Goal: Navigation & Orientation: Understand site structure

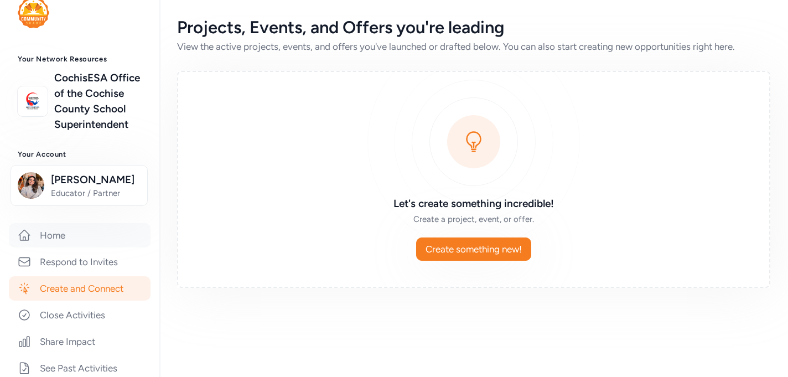
scroll to position [22, 0]
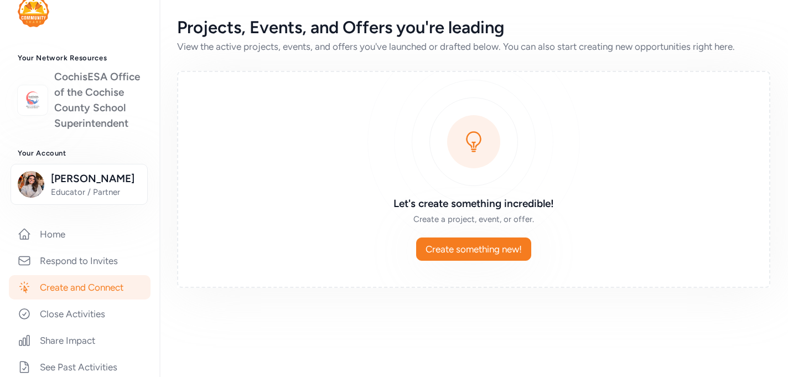
click at [98, 92] on link "CochisESA Office of the Cochise County School Superintendent" at bounding box center [97, 100] width 87 height 62
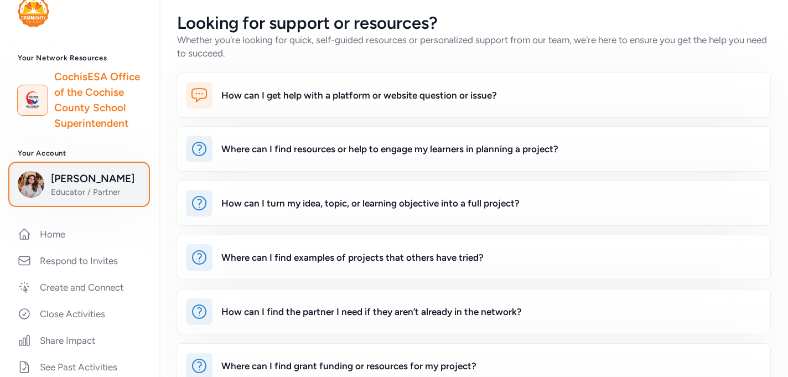
click at [40, 190] on img "button" at bounding box center [31, 184] width 27 height 27
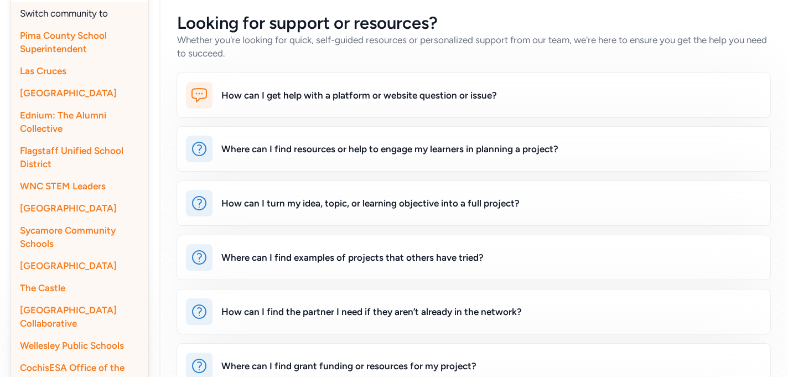
scroll to position [382, 0]
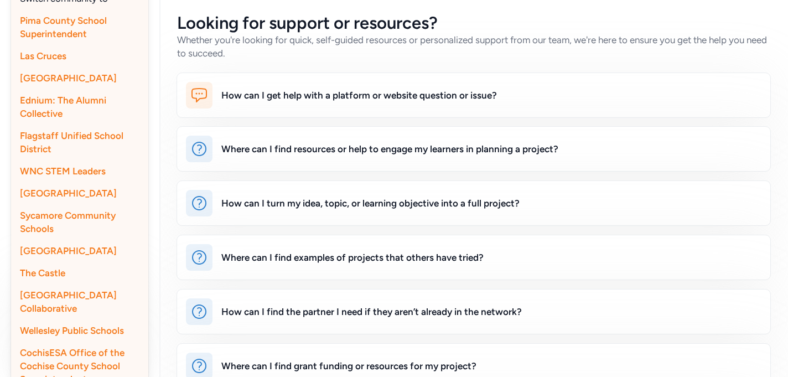
click at [84, 107] on div "Ednium: The Alumni Collective" at bounding box center [79, 106] width 137 height 35
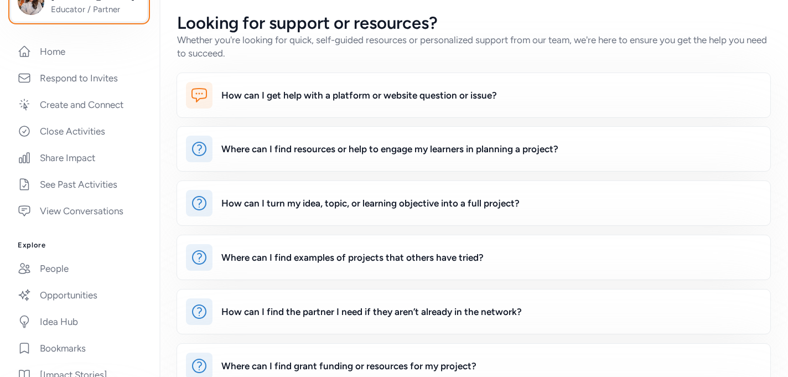
scroll to position [174, 0]
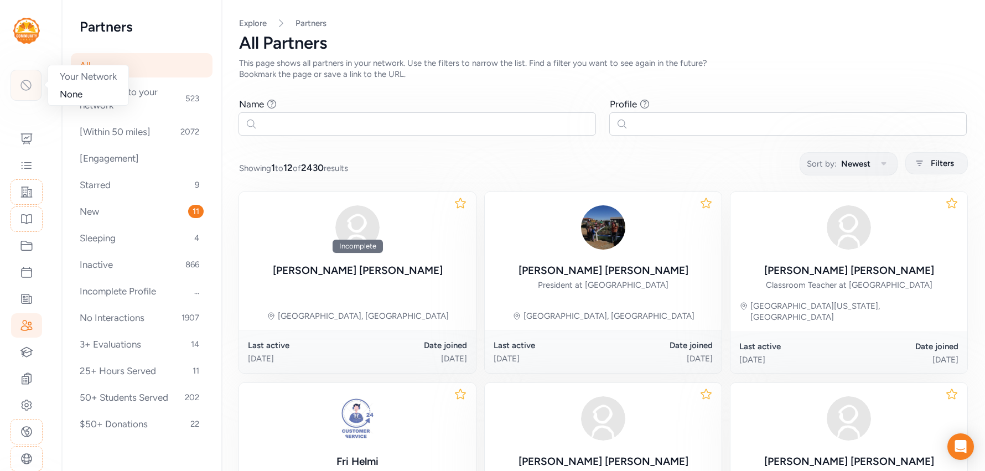
click at [33, 84] on div at bounding box center [26, 85] width 31 height 31
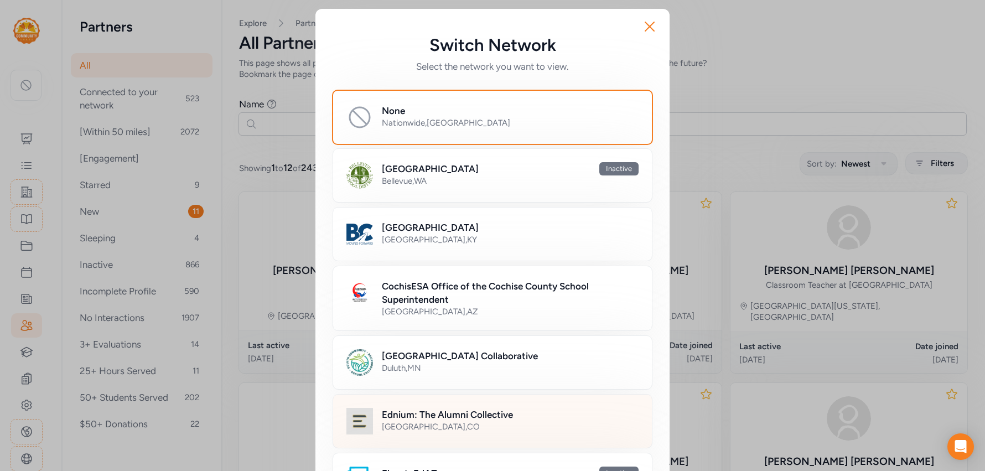
click at [455, 417] on h2 "Ednium: The Alumni Collective" at bounding box center [447, 414] width 131 height 13
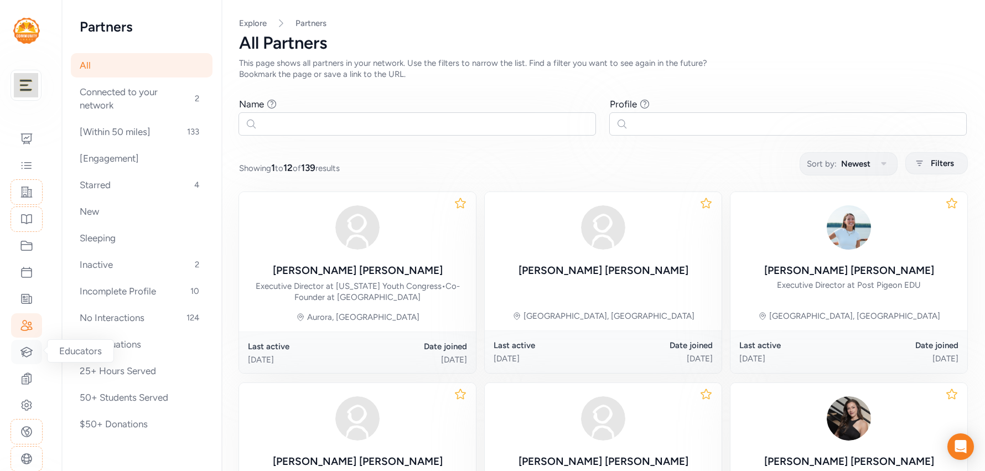
click at [25, 347] on icon at bounding box center [27, 351] width 12 height 9
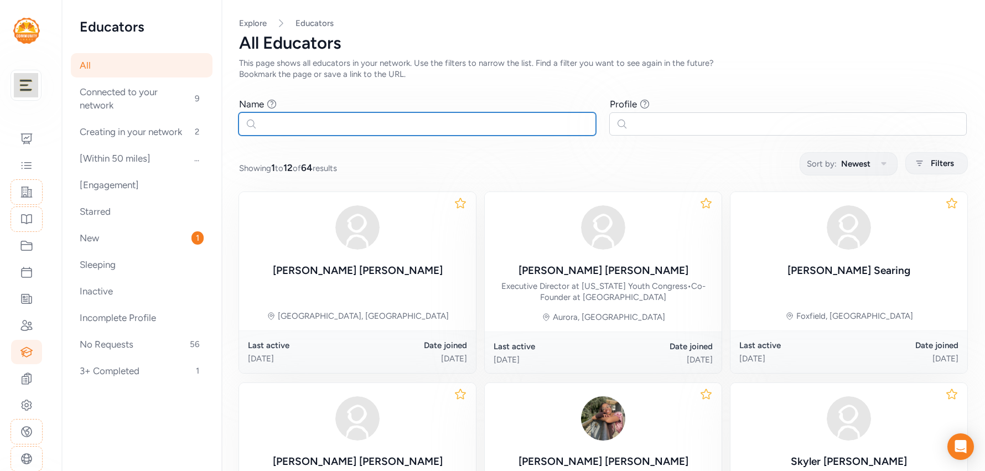
click at [339, 126] on input "text" at bounding box center [416, 123] width 357 height 23
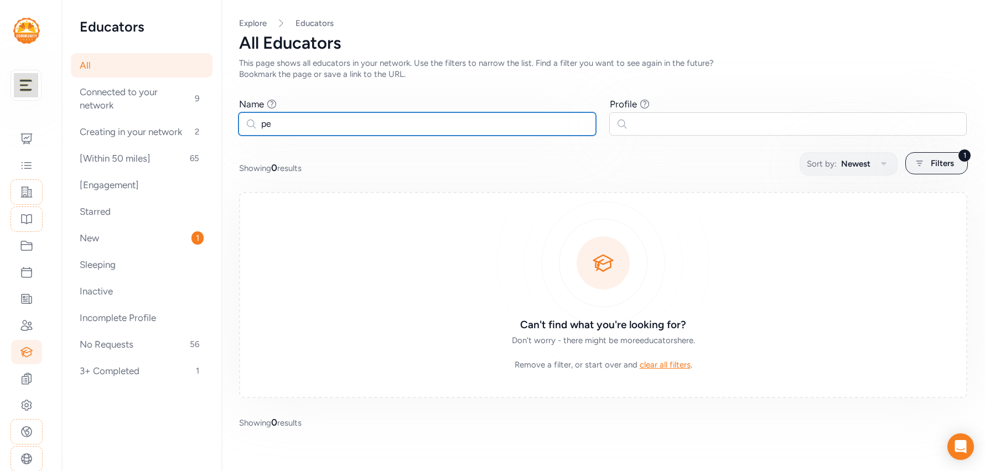
type input "p"
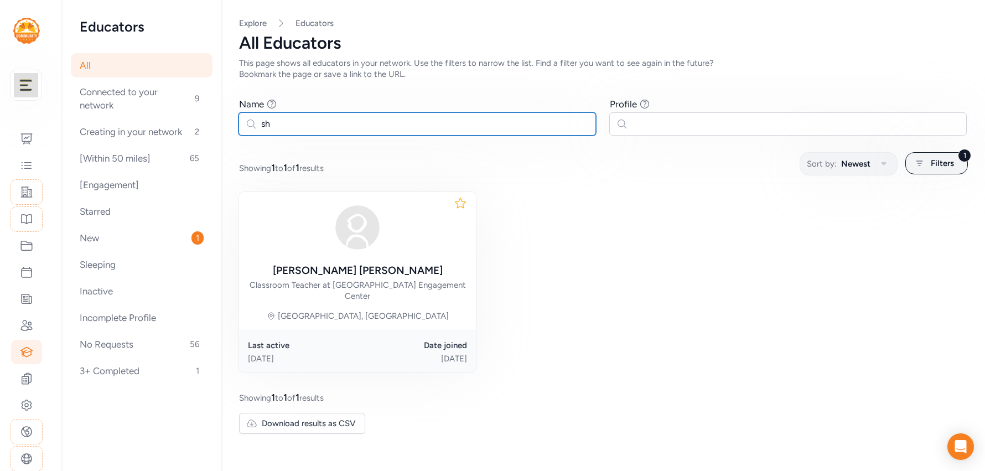
type input "s"
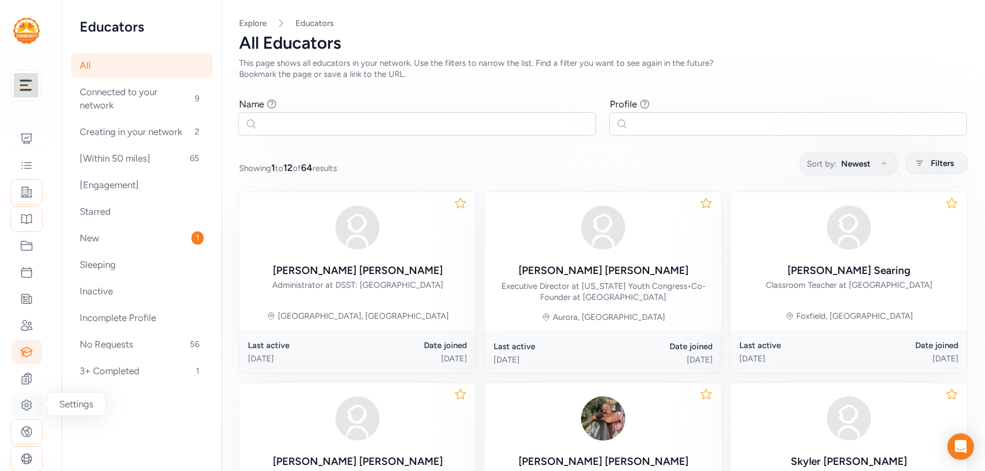
click at [27, 404] on icon at bounding box center [26, 404] width 13 height 13
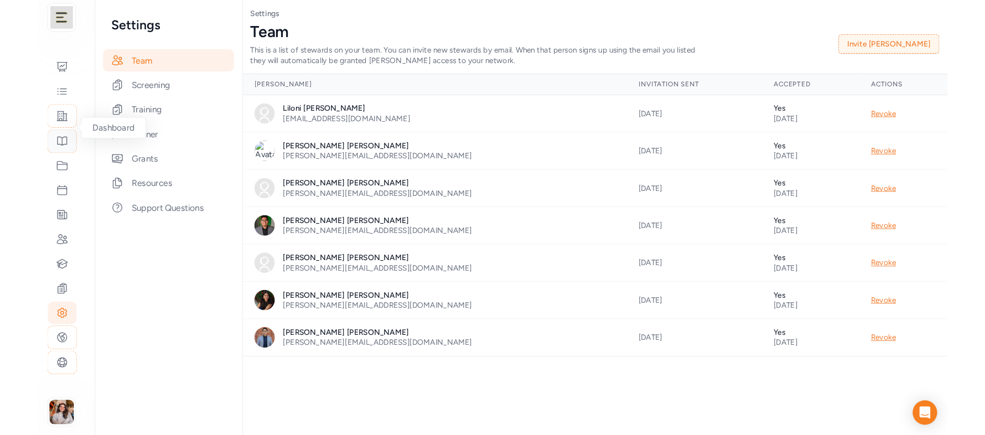
scroll to position [72, 0]
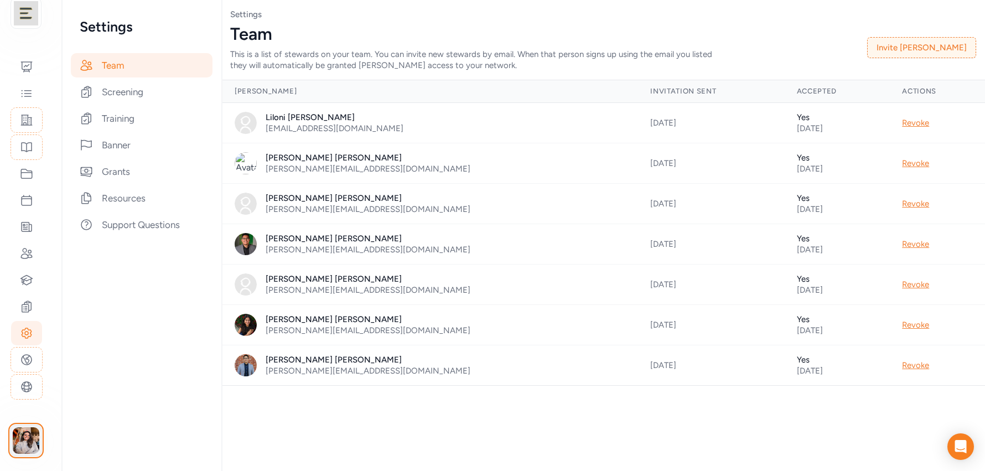
click at [27, 437] on img "button" at bounding box center [26, 440] width 27 height 27
click at [27, 116] on icon at bounding box center [26, 119] width 13 height 13
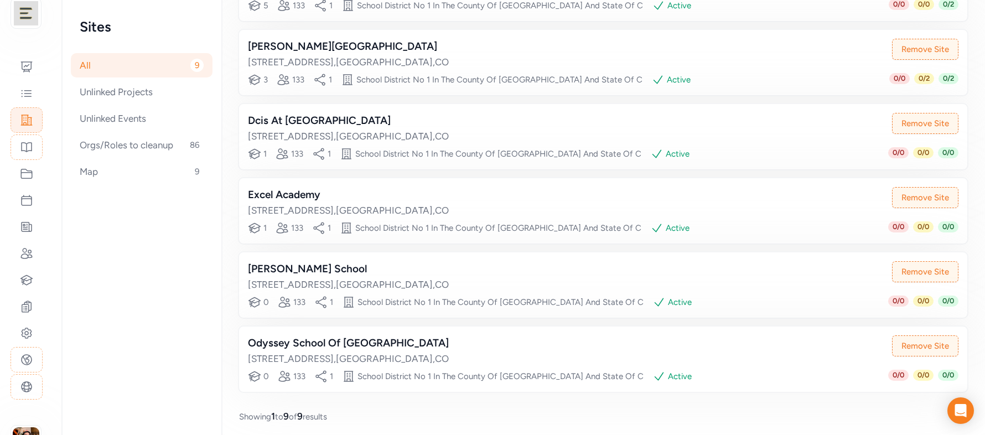
scroll to position [462, 0]
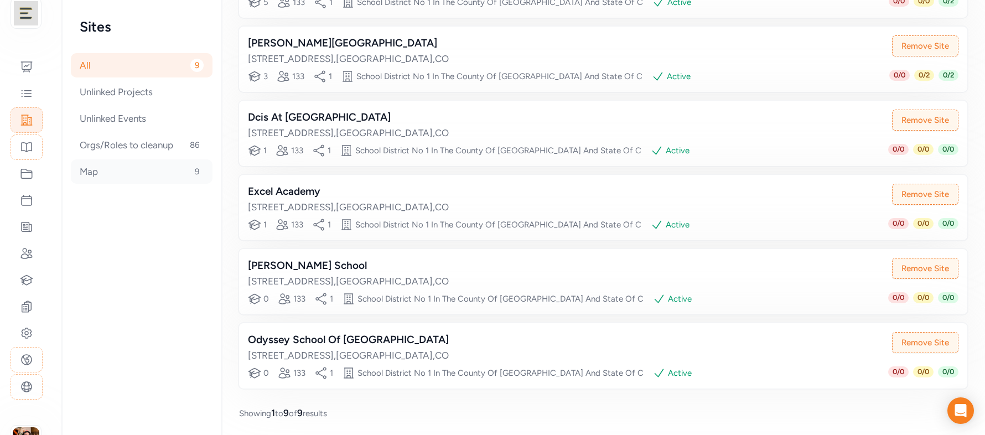
click at [93, 170] on div "Map 9" at bounding box center [142, 171] width 142 height 24
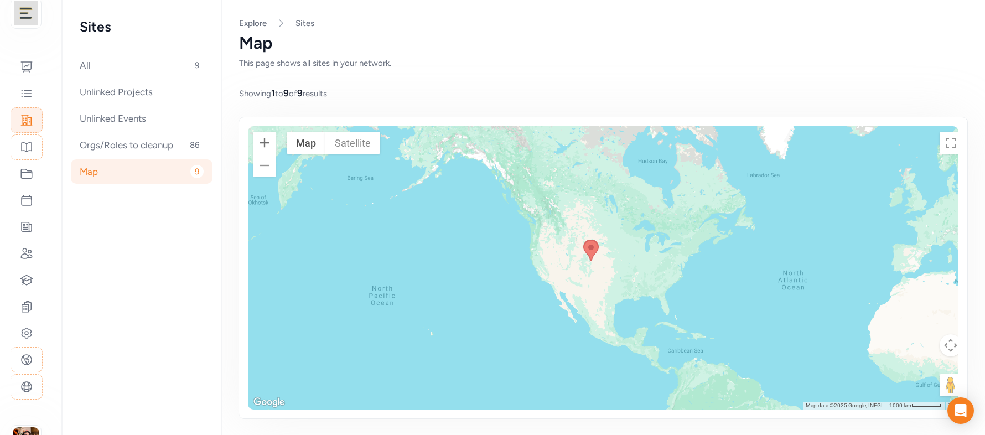
click at [258, 142] on button "Zoom in" at bounding box center [264, 143] width 22 height 22
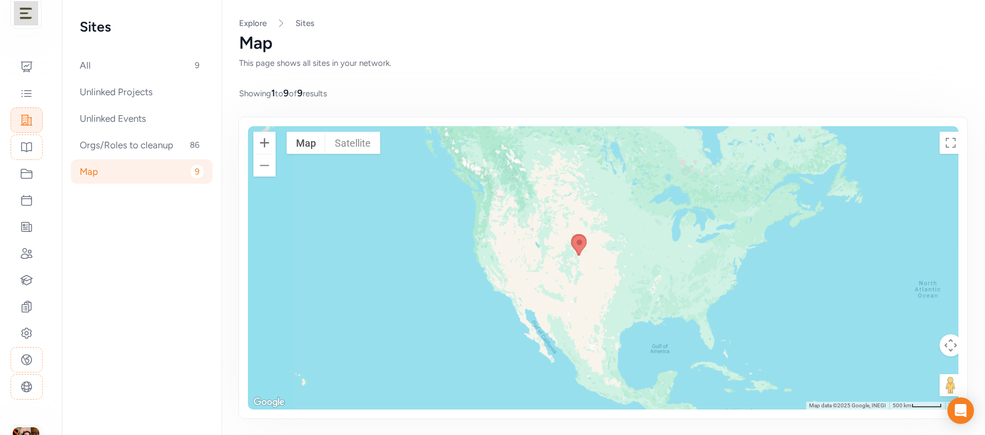
click at [258, 142] on button "Zoom in" at bounding box center [264, 143] width 22 height 22
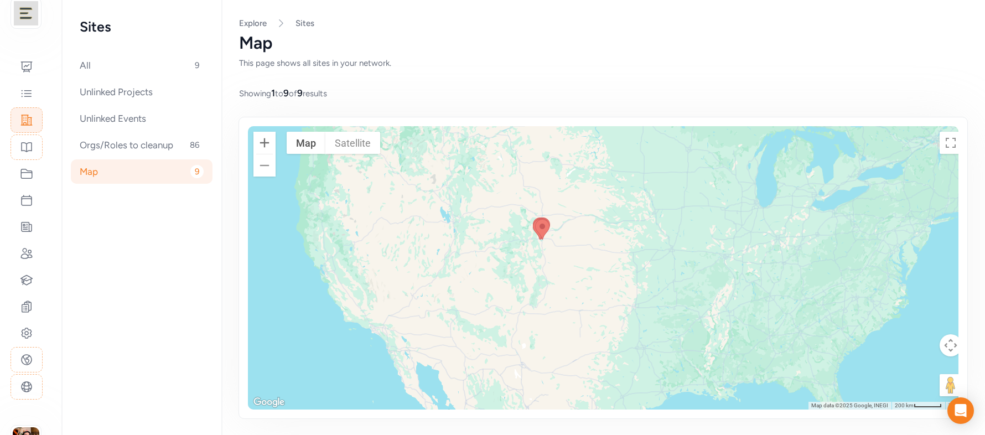
click at [258, 142] on button "Zoom in" at bounding box center [264, 143] width 22 height 22
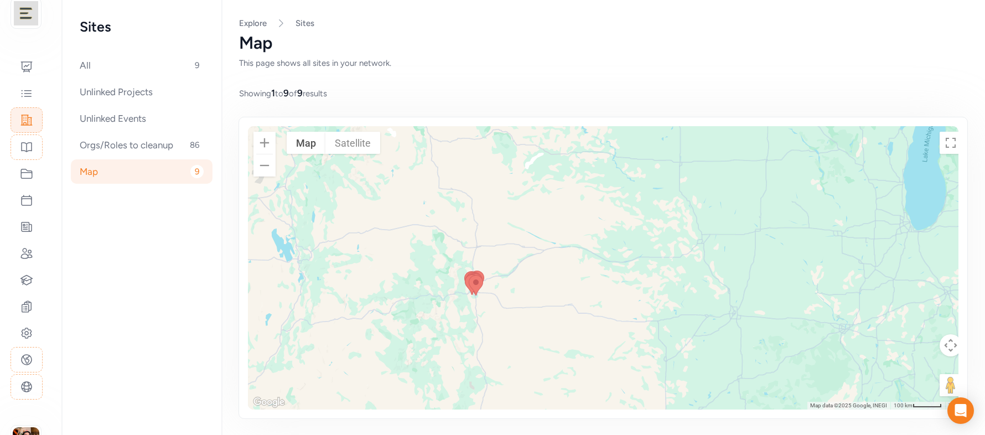
drag, startPoint x: 467, startPoint y: 236, endPoint x: 467, endPoint y: 319, distance: 83.0
click at [467, 320] on div at bounding box center [607, 267] width 719 height 283
click at [254, 144] on button "Zoom in" at bounding box center [264, 143] width 22 height 22
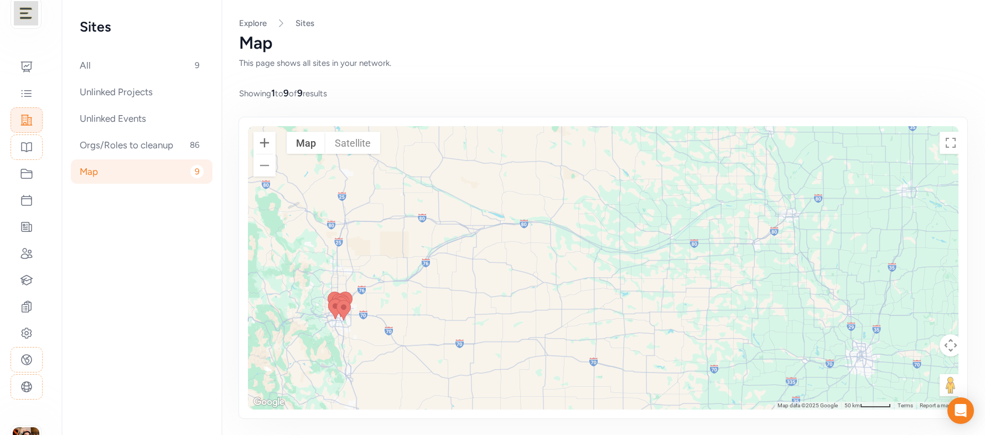
click at [254, 143] on button "Zoom in" at bounding box center [264, 143] width 22 height 22
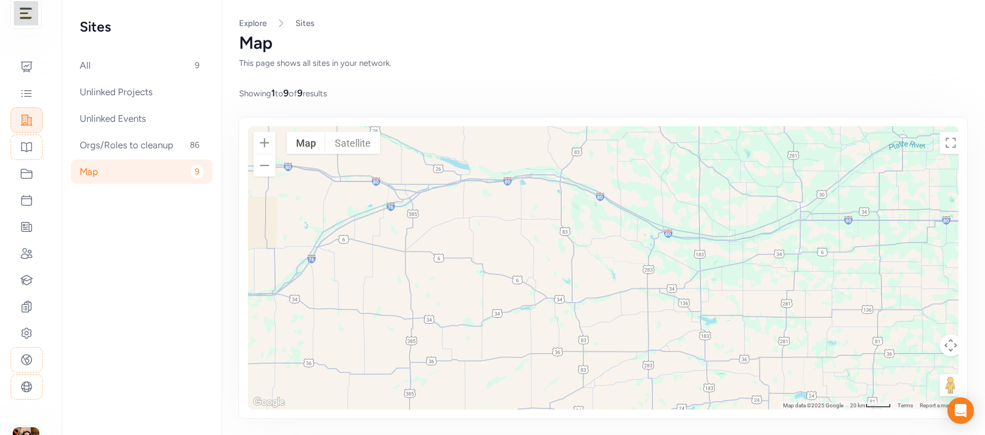
drag, startPoint x: 576, startPoint y: 308, endPoint x: 642, endPoint y: 274, distance: 74.0
click at [642, 274] on div at bounding box center [607, 267] width 719 height 283
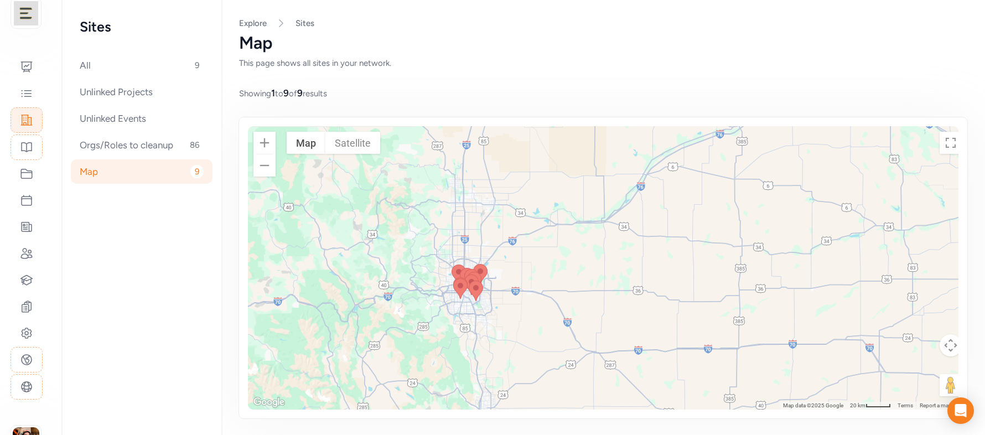
drag, startPoint x: 394, startPoint y: 261, endPoint x: 523, endPoint y: 292, distance: 132.4
click at [523, 292] on div at bounding box center [607, 267] width 719 height 283
click at [254, 139] on button "Zoom in" at bounding box center [264, 143] width 22 height 22
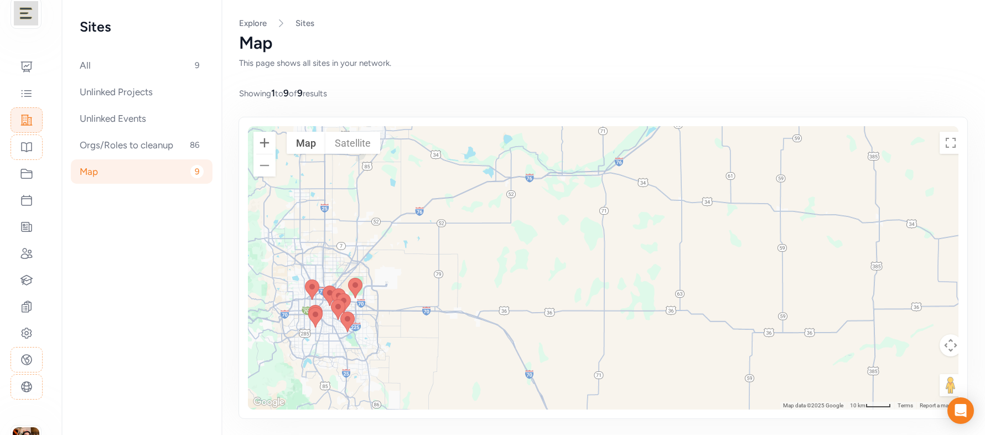
click at [253, 139] on button "Zoom in" at bounding box center [264, 143] width 22 height 22
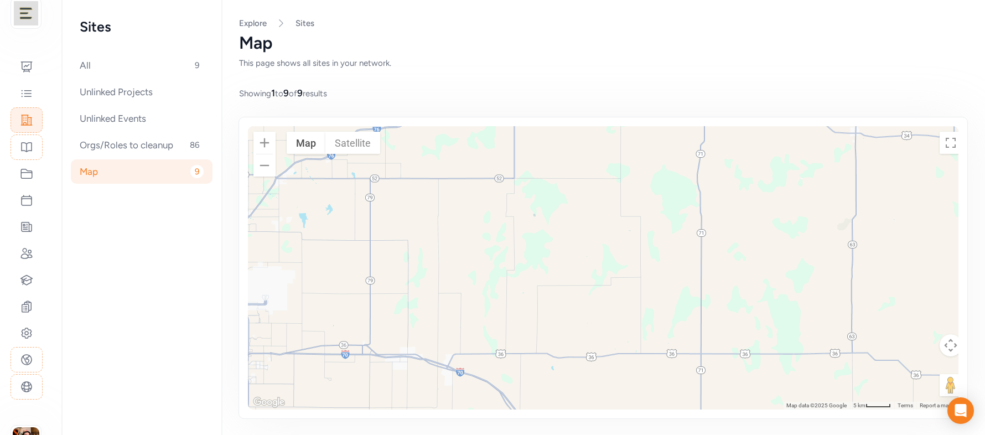
drag, startPoint x: 289, startPoint y: 210, endPoint x: 558, endPoint y: 200, distance: 269.6
click at [558, 200] on div at bounding box center [607, 267] width 719 height 283
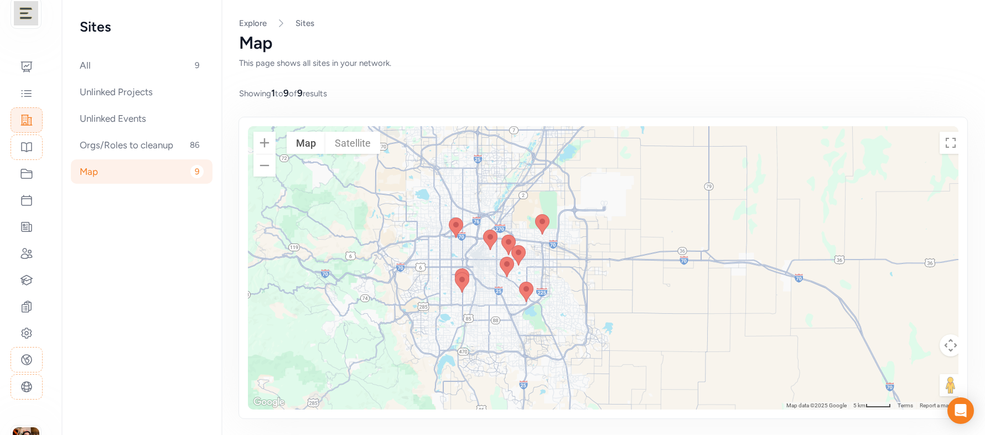
drag, startPoint x: 459, startPoint y: 310, endPoint x: 626, endPoint y: 228, distance: 186.1
click at [626, 228] on div at bounding box center [607, 267] width 719 height 283
click at [257, 140] on button "Zoom in" at bounding box center [264, 143] width 22 height 22
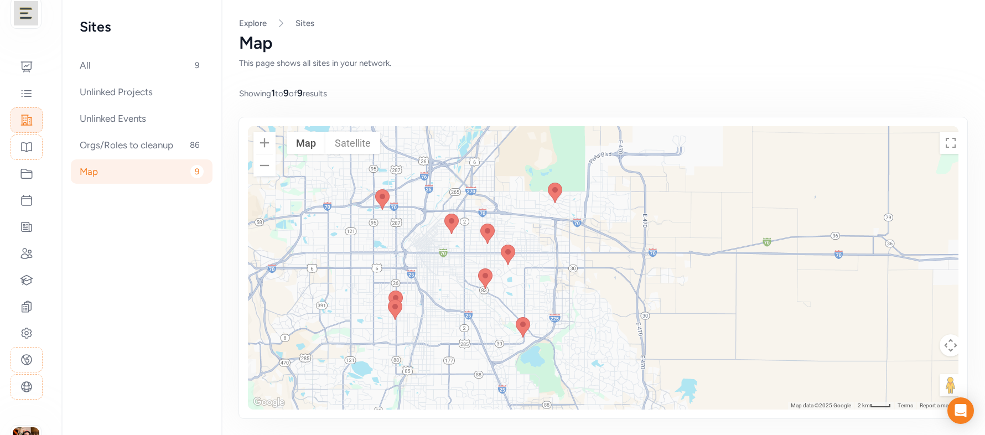
drag, startPoint x: 503, startPoint y: 308, endPoint x: 582, endPoint y: 308, distance: 78.6
click at [584, 310] on div at bounding box center [607, 267] width 719 height 283
click at [259, 142] on button "Zoom in" at bounding box center [264, 143] width 22 height 22
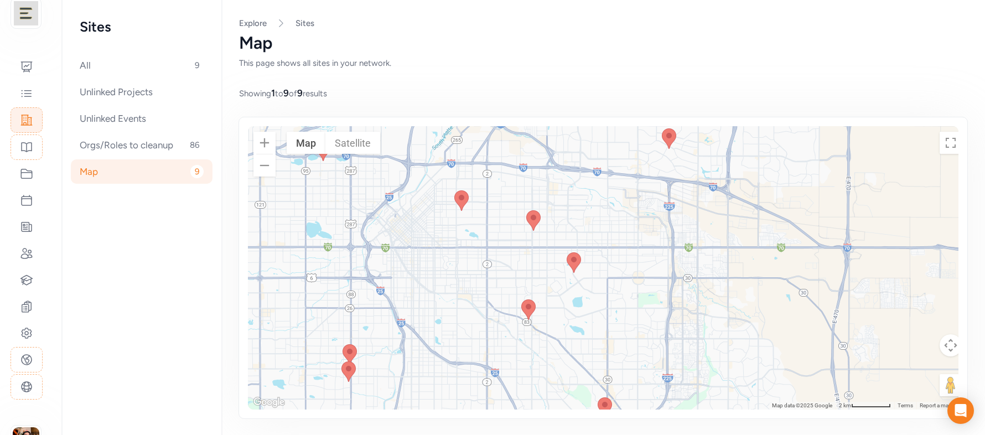
drag, startPoint x: 438, startPoint y: 200, endPoint x: 607, endPoint y: 215, distance: 169.9
click at [607, 215] on div at bounding box center [607, 267] width 719 height 283
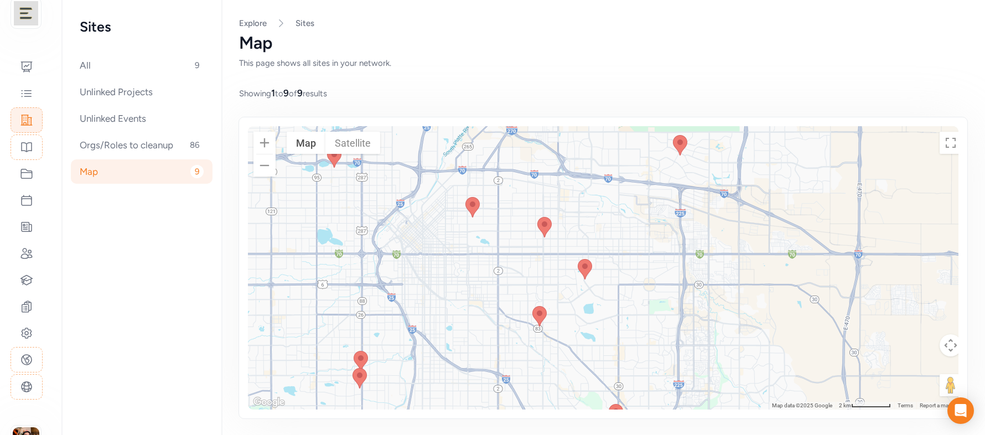
drag, startPoint x: 596, startPoint y: 217, endPoint x: 610, endPoint y: 224, distance: 14.8
click at [611, 226] on div at bounding box center [607, 267] width 719 height 283
click at [84, 72] on div "All 9" at bounding box center [142, 65] width 142 height 24
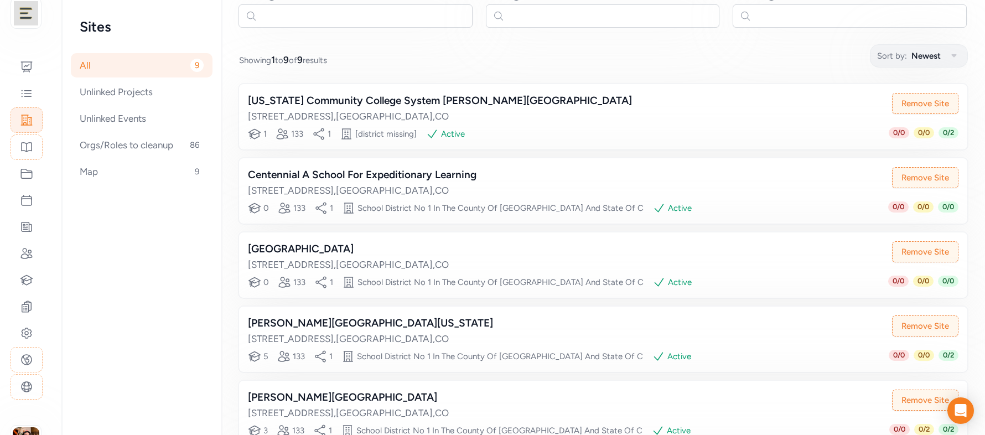
scroll to position [108, 0]
click at [136, 146] on div "Orgs/Roles to cleanup 86" at bounding box center [142, 145] width 142 height 24
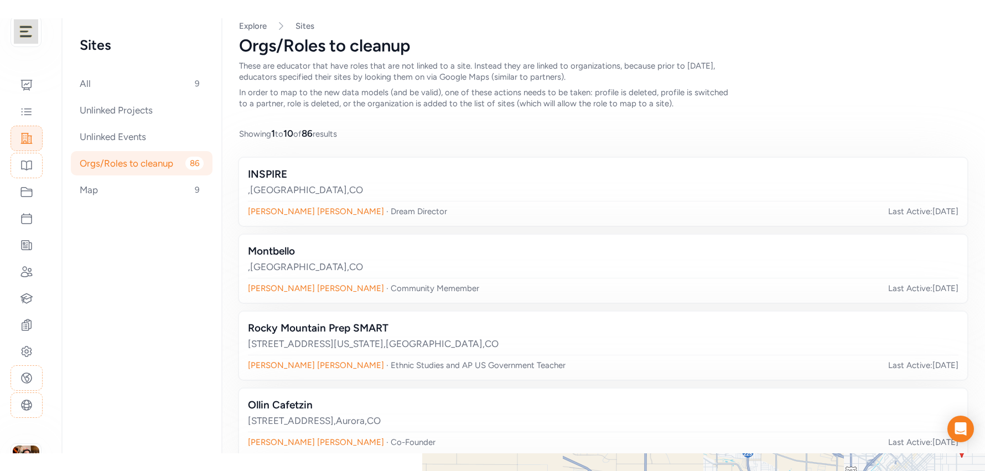
scroll to position [13, 0]
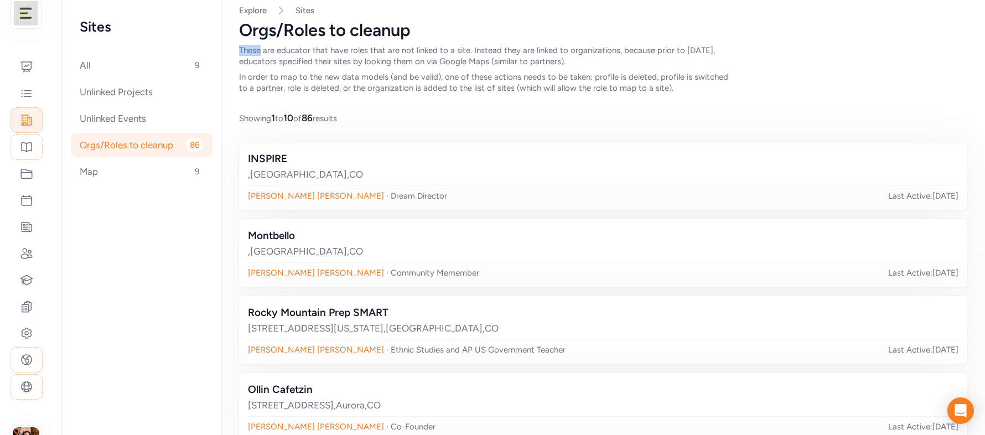
drag, startPoint x: 231, startPoint y: 49, endPoint x: 252, endPoint y: 48, distance: 21.6
click at [252, 48] on div "These are educator that have roles that are not linked to a site. Instead they …" at bounding box center [487, 56] width 496 height 22
click at [579, 64] on div "These are educator that have roles that are not linked to a site. Instead they …" at bounding box center [487, 56] width 496 height 22
click at [107, 66] on div "All 9" at bounding box center [142, 65] width 142 height 24
